Goal: Find specific fact: Find specific fact

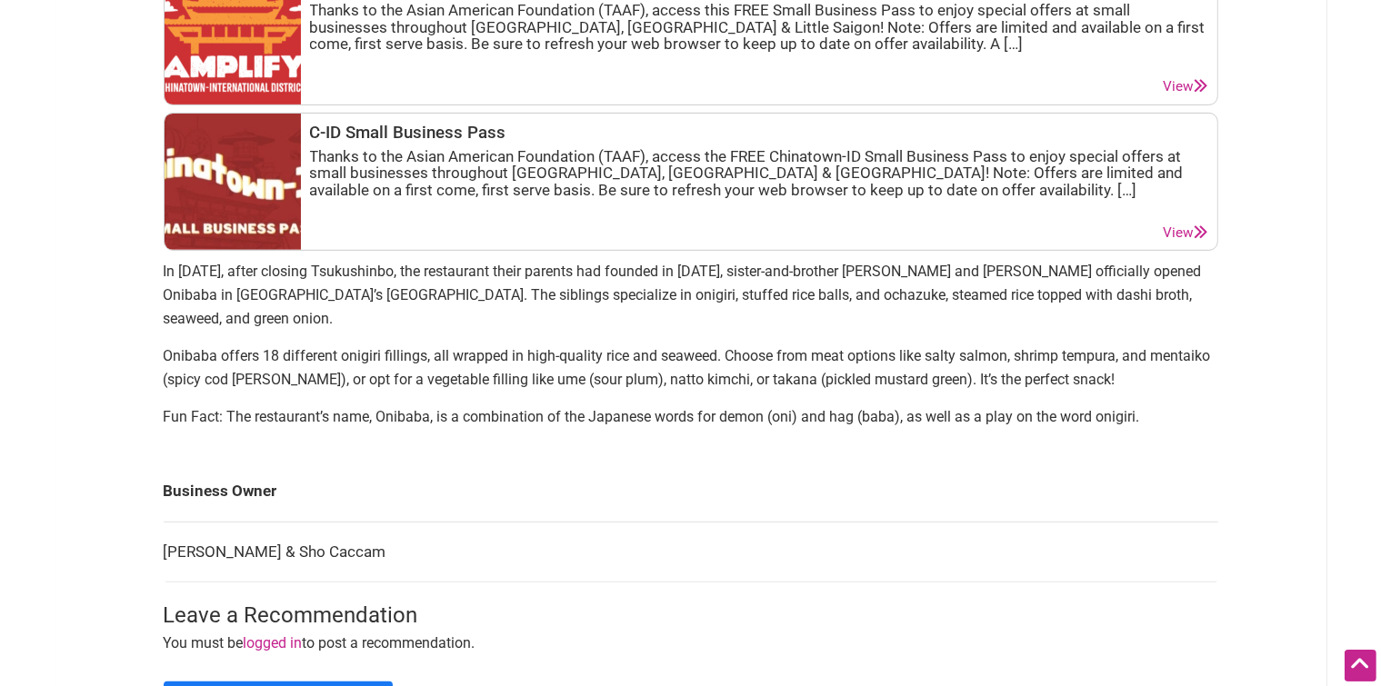
scroll to position [909, 0]
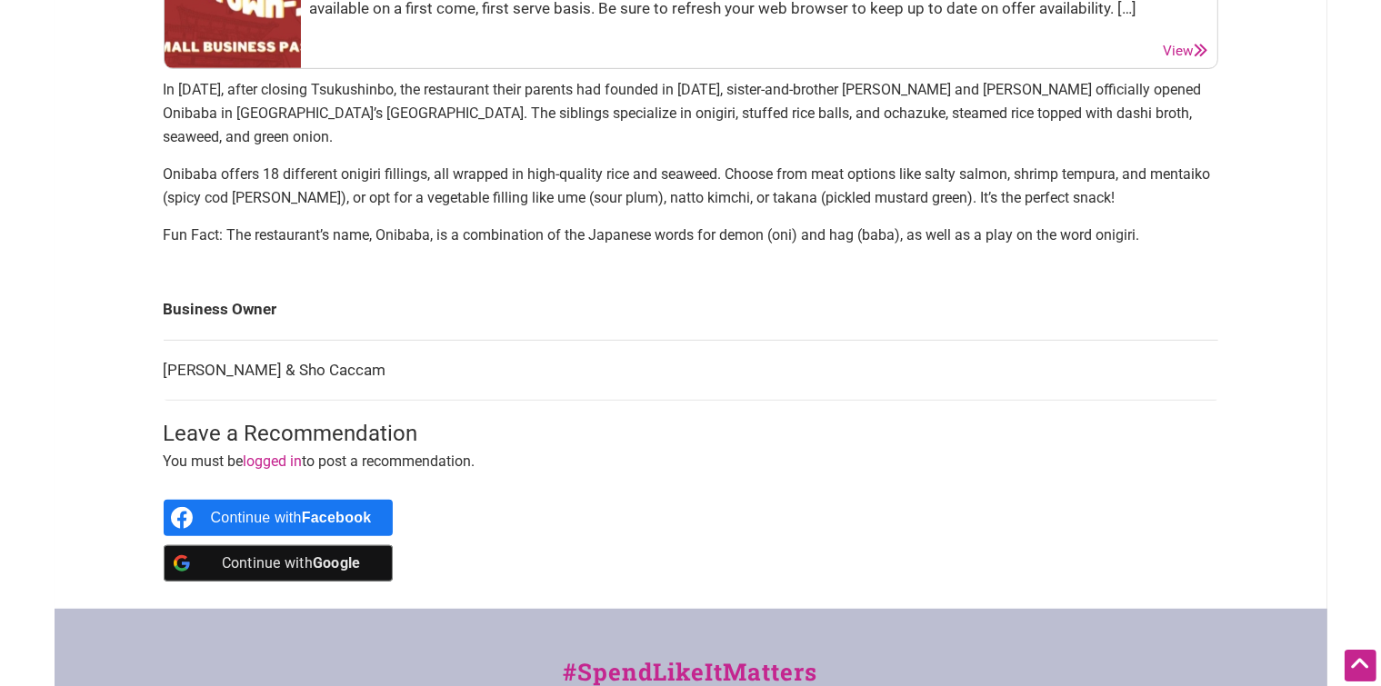
click at [189, 340] on td "[PERSON_NAME] & Sho Caccam" at bounding box center [691, 370] width 1055 height 61
copy td "[PERSON_NAME]"
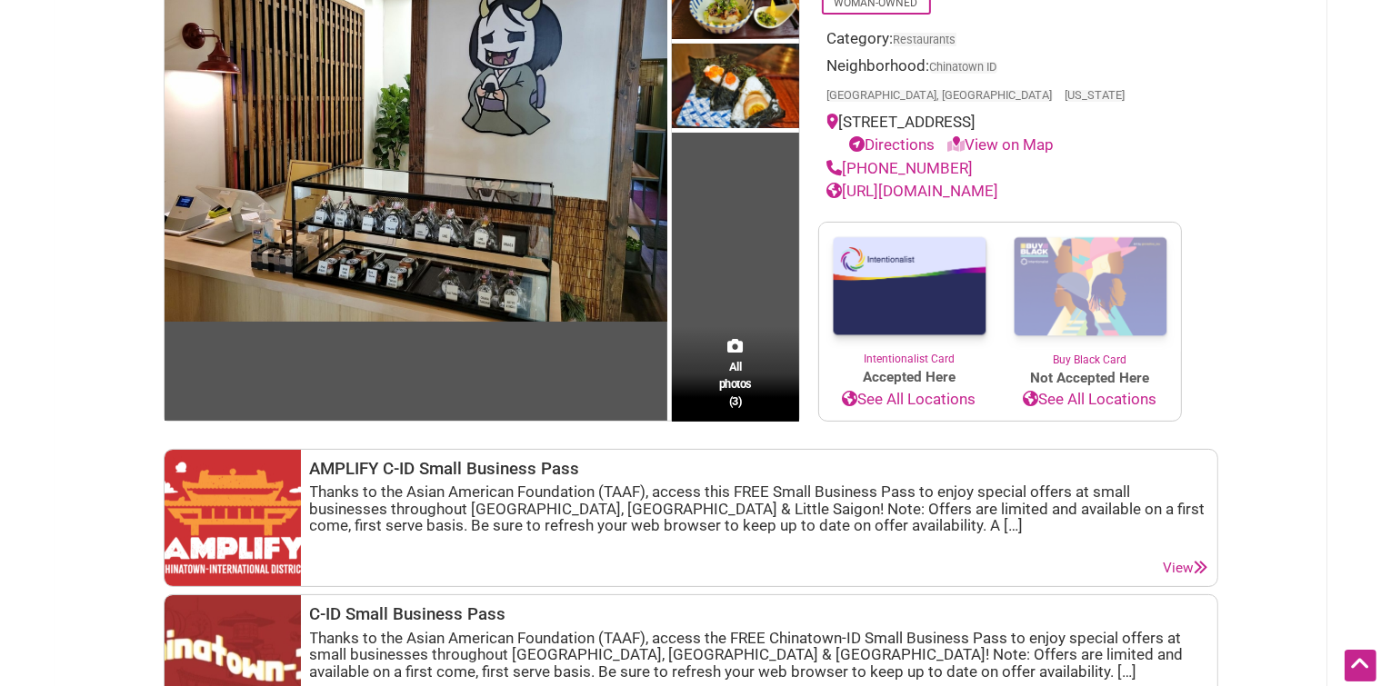
scroll to position [727, 0]
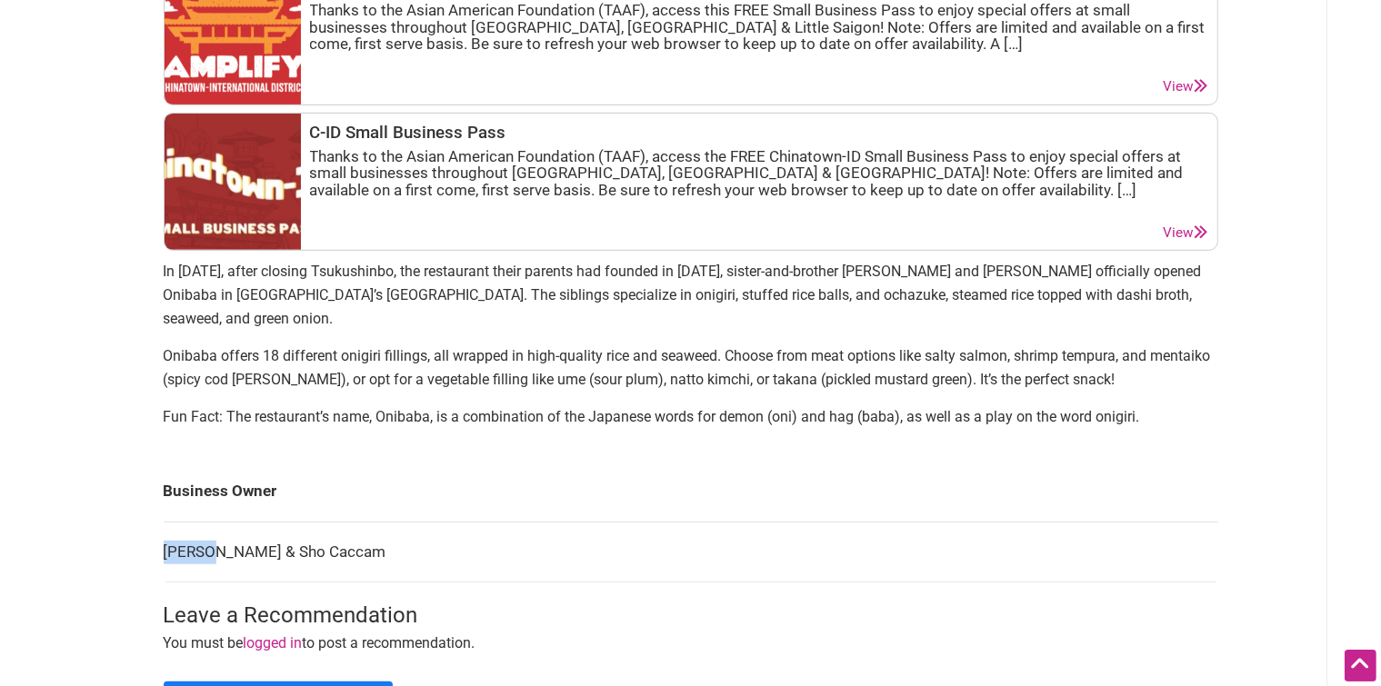
click at [276, 522] on td "[PERSON_NAME] & Sho Caccam" at bounding box center [691, 552] width 1055 height 61
copy td "Sho"
click at [231, 522] on td "[PERSON_NAME] & Sho Caccam" at bounding box center [691, 552] width 1055 height 61
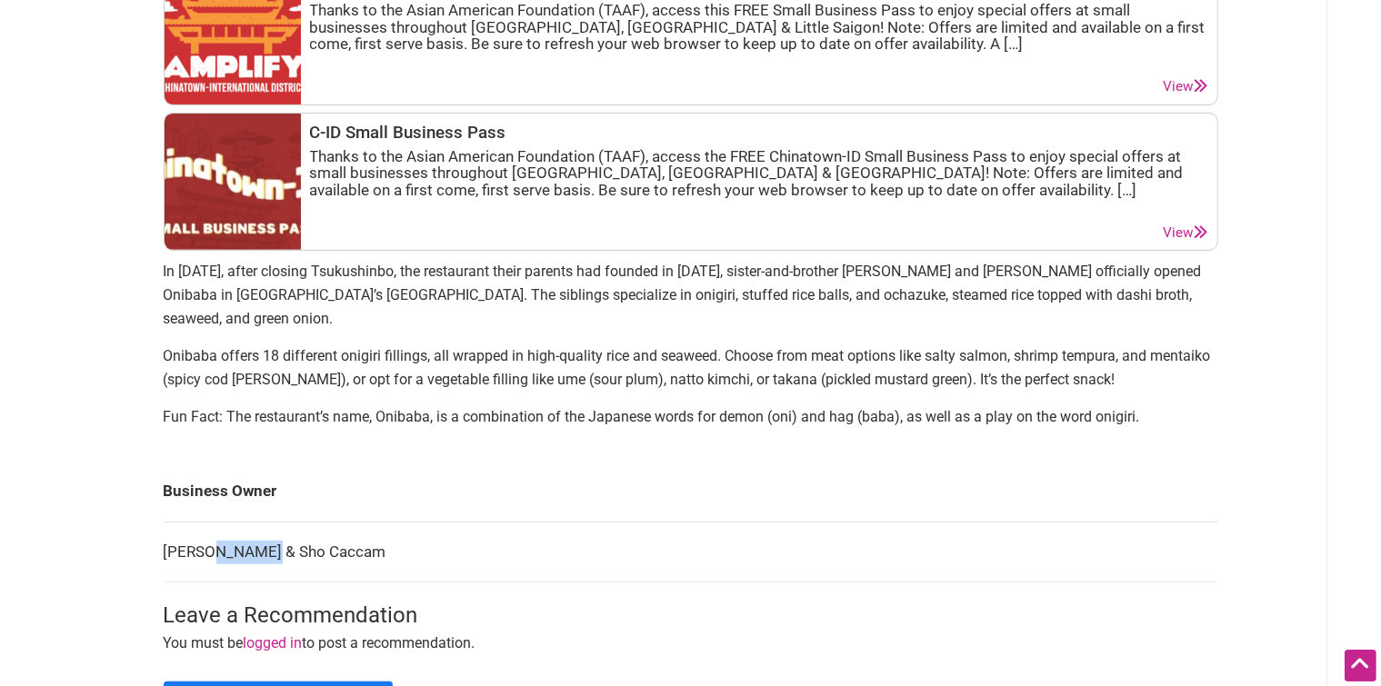
copy td "Caccam"
click at [177, 522] on td "[PERSON_NAME] & Sho Caccam" at bounding box center [691, 552] width 1055 height 61
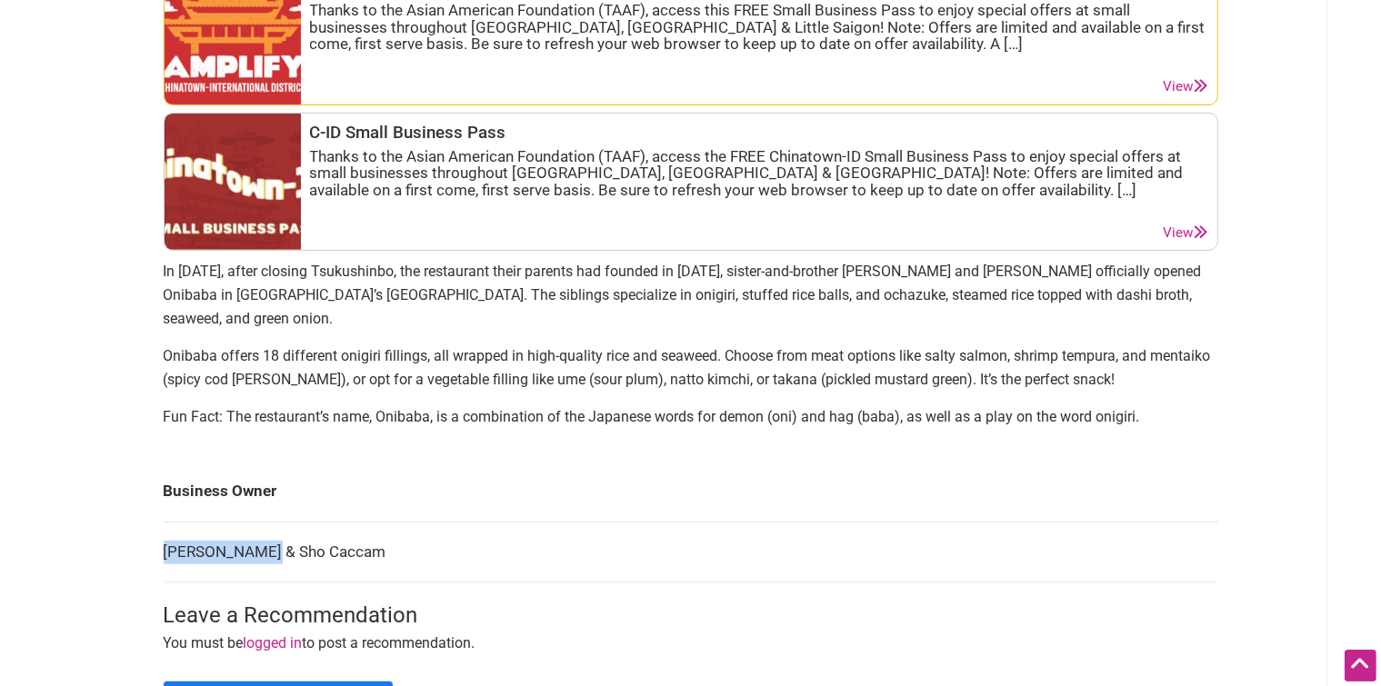
copy td "[PERSON_NAME]"
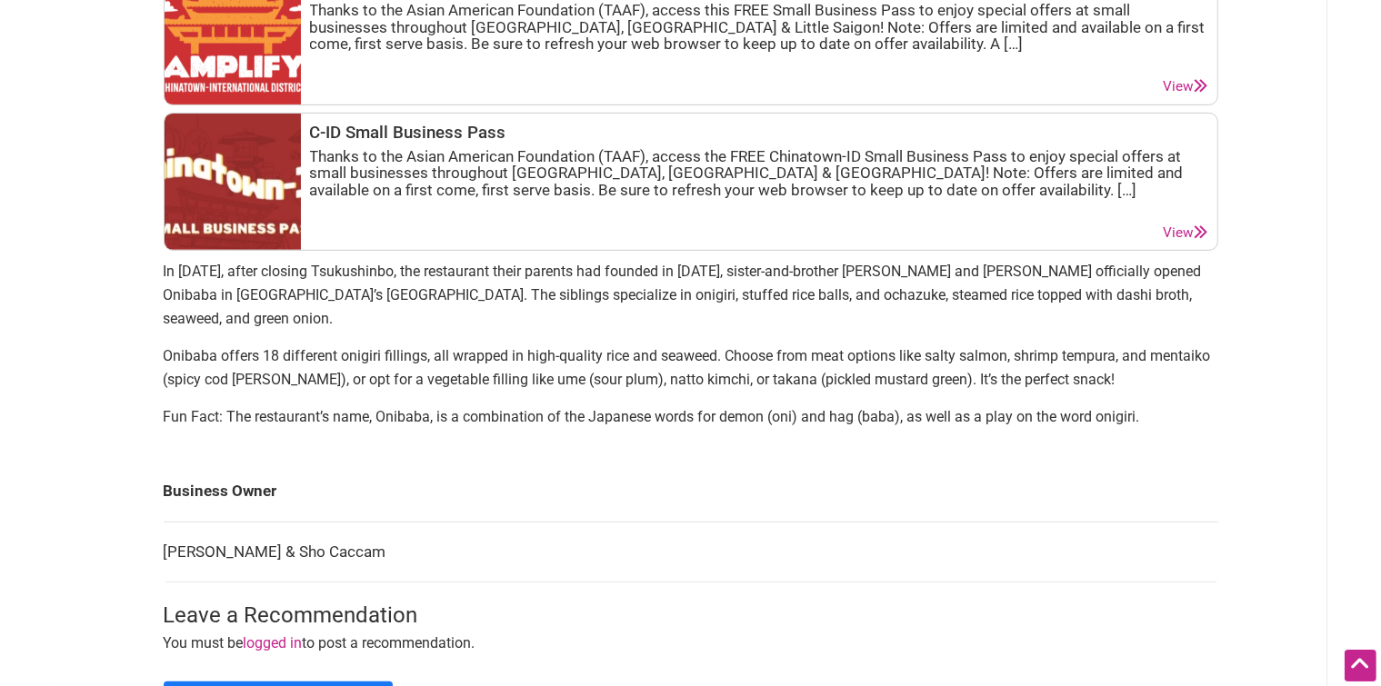
click at [282, 522] on td "[PERSON_NAME] & Sho Caccam" at bounding box center [691, 552] width 1055 height 61
copy td "Sho Caccam"
click at [184, 522] on td "[PERSON_NAME] & Sho Caccam" at bounding box center [691, 552] width 1055 height 61
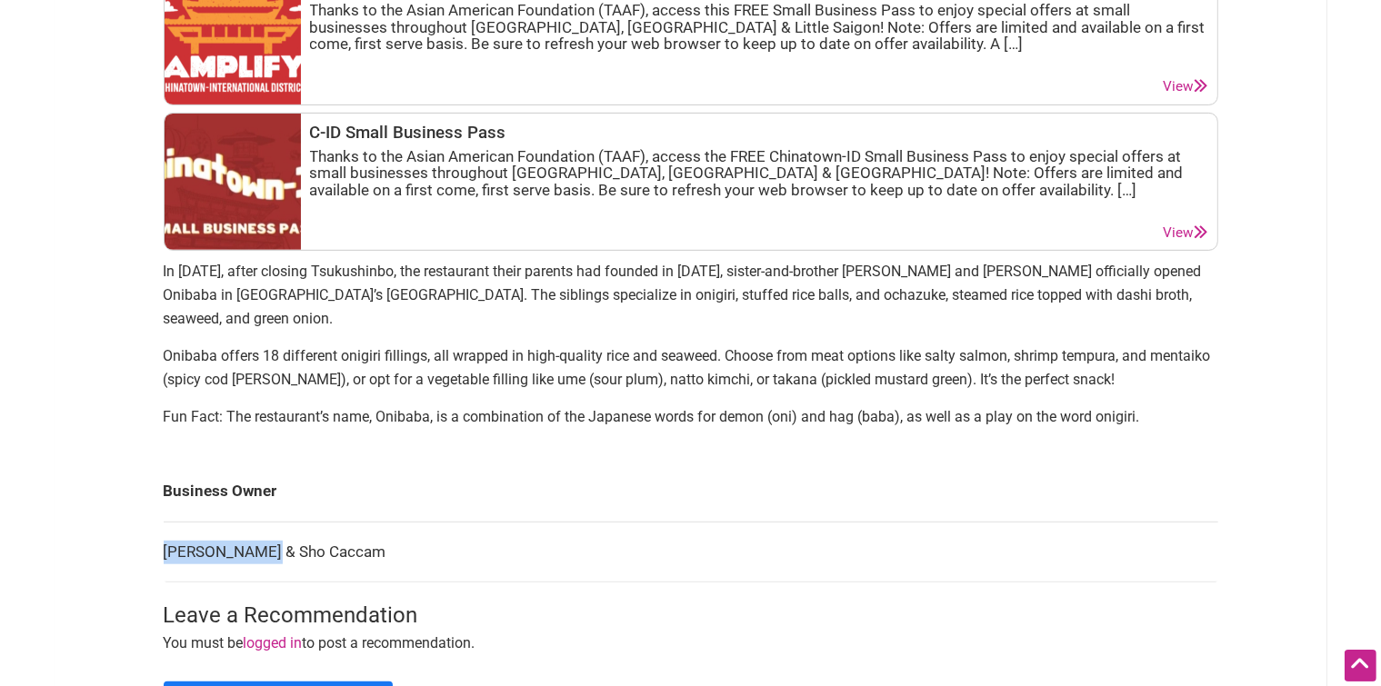
copy td "[PERSON_NAME]"
click at [232, 522] on td "[PERSON_NAME] & Sho Caccam" at bounding box center [691, 552] width 1055 height 61
click at [182, 522] on td "[PERSON_NAME] & Sho Caccam" at bounding box center [691, 552] width 1055 height 61
click at [180, 522] on td "[PERSON_NAME] & Sho Caccam" at bounding box center [691, 552] width 1055 height 61
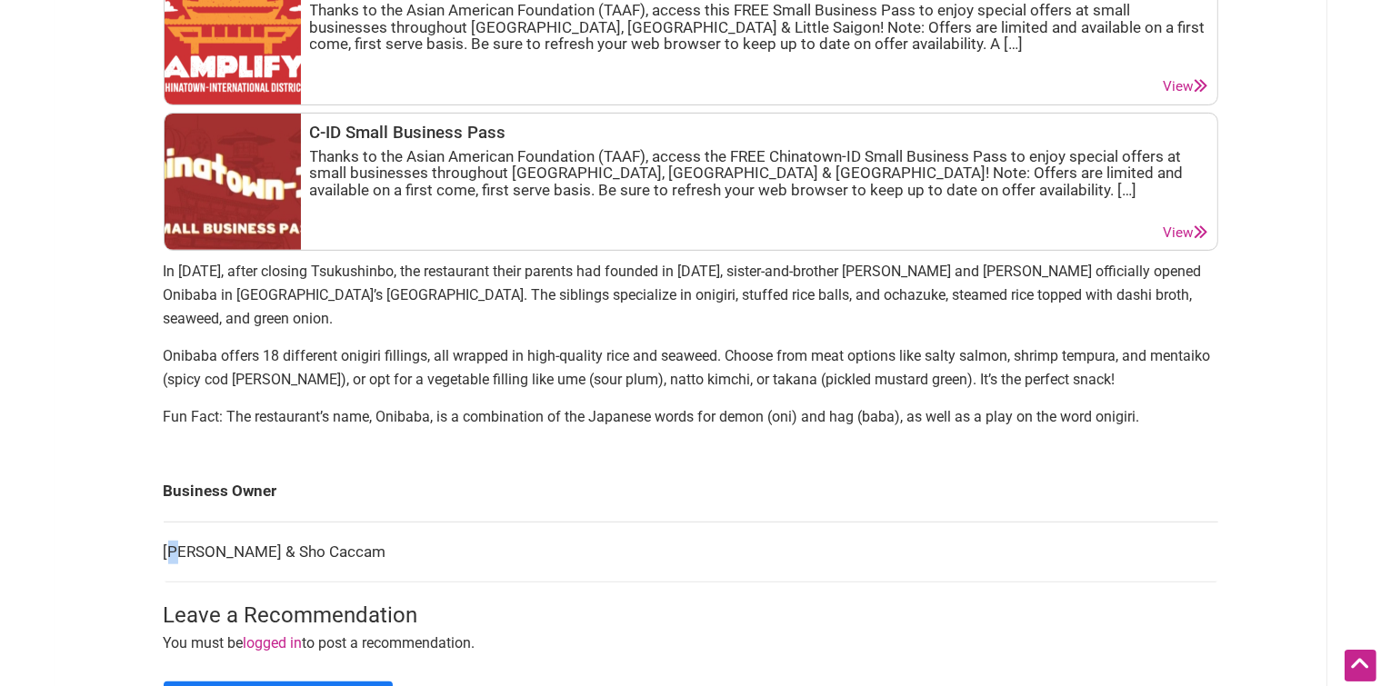
click at [179, 522] on td "[PERSON_NAME] & Sho Caccam" at bounding box center [691, 552] width 1055 height 61
